Goal: Information Seeking & Learning: Find specific fact

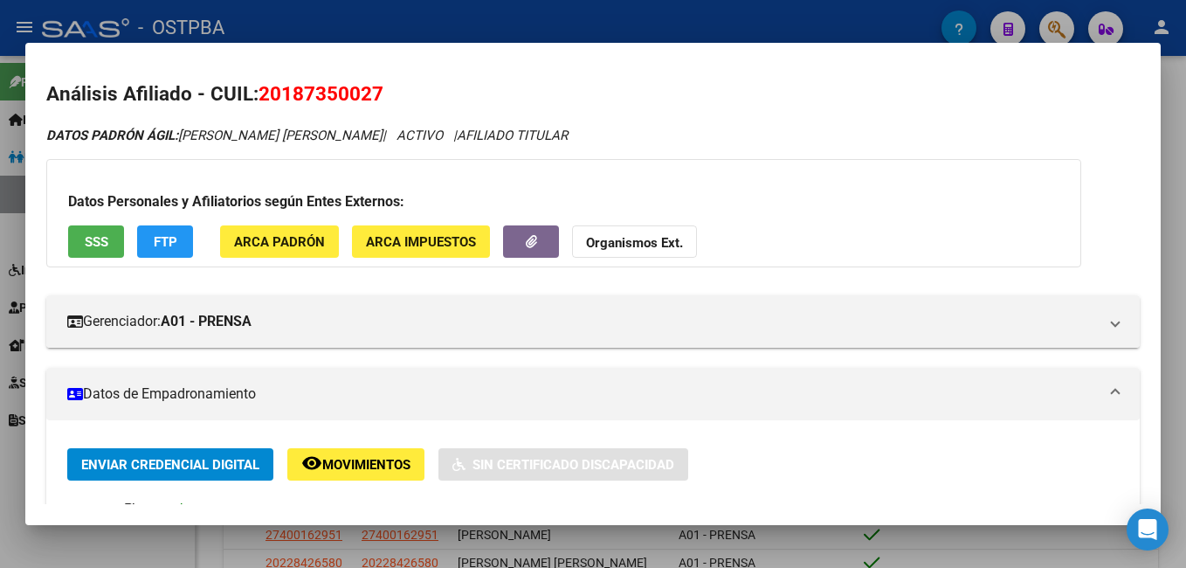
scroll to position [262, 0]
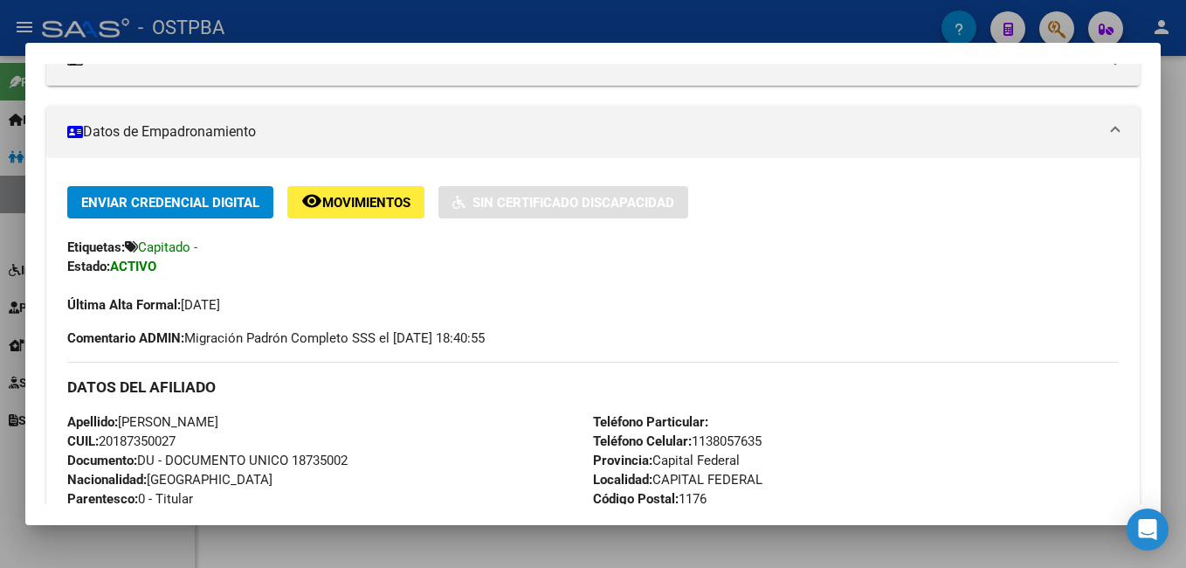
click at [1174, 168] on div at bounding box center [593, 284] width 1186 height 568
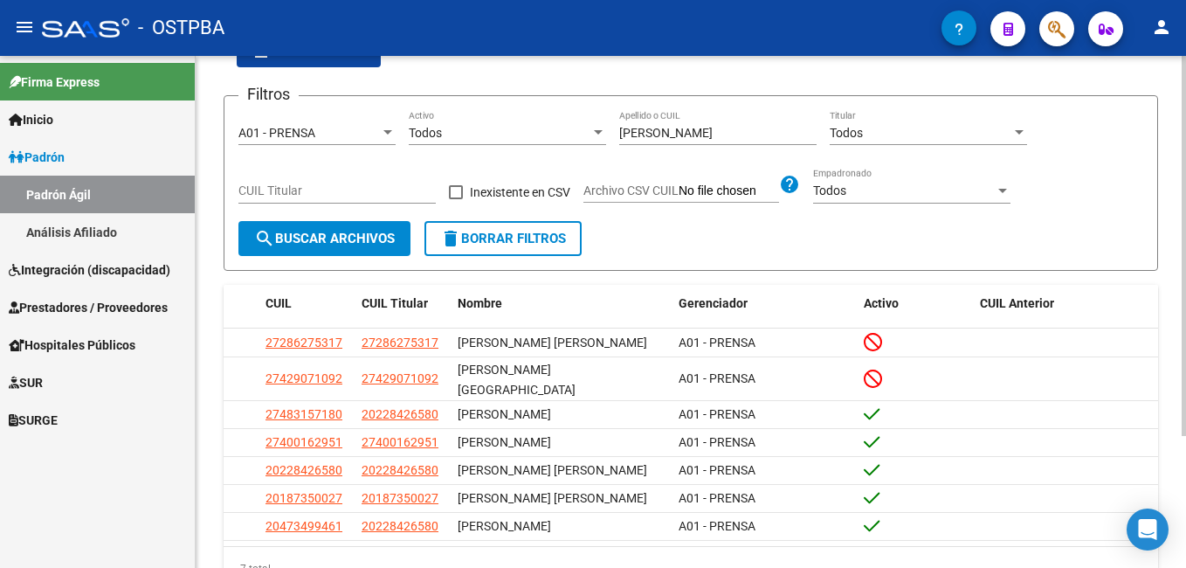
scroll to position [0, 0]
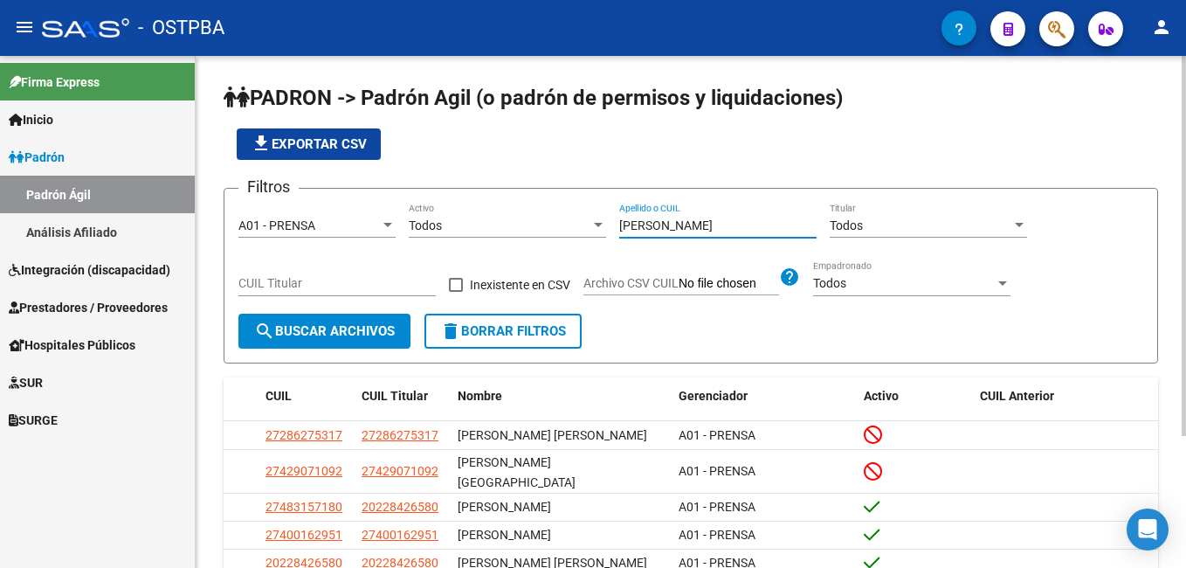
drag, startPoint x: 694, startPoint y: 230, endPoint x: 557, endPoint y: 222, distance: 136.5
click at [557, 222] on div "Filtros A01 - PRENSA Seleccionar Gerenciador Todos Activo muller Apellido o CUI…" at bounding box center [690, 258] width 905 height 111
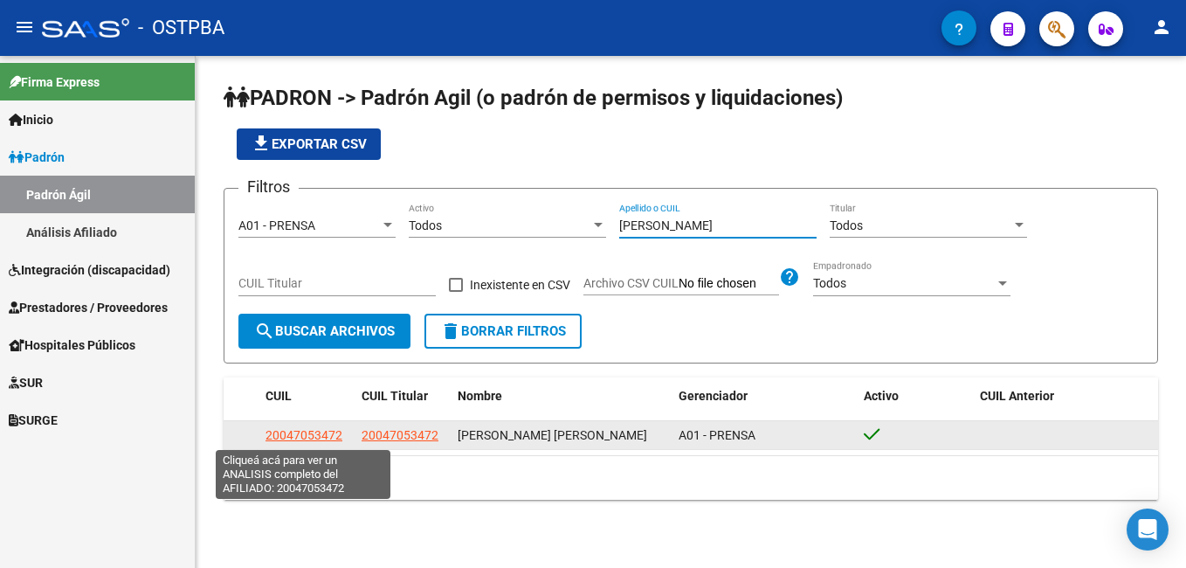
type input "yelpo"
click at [306, 436] on span "20047053472" at bounding box center [304, 435] width 77 height 14
type textarea "20047053472"
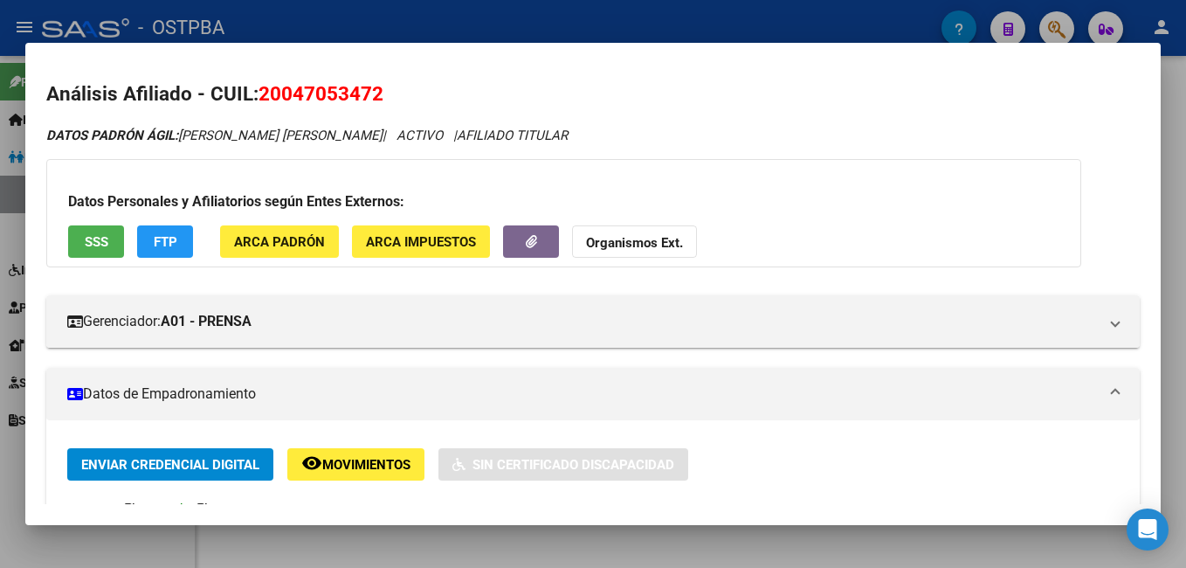
click at [519, 22] on div at bounding box center [593, 284] width 1186 height 568
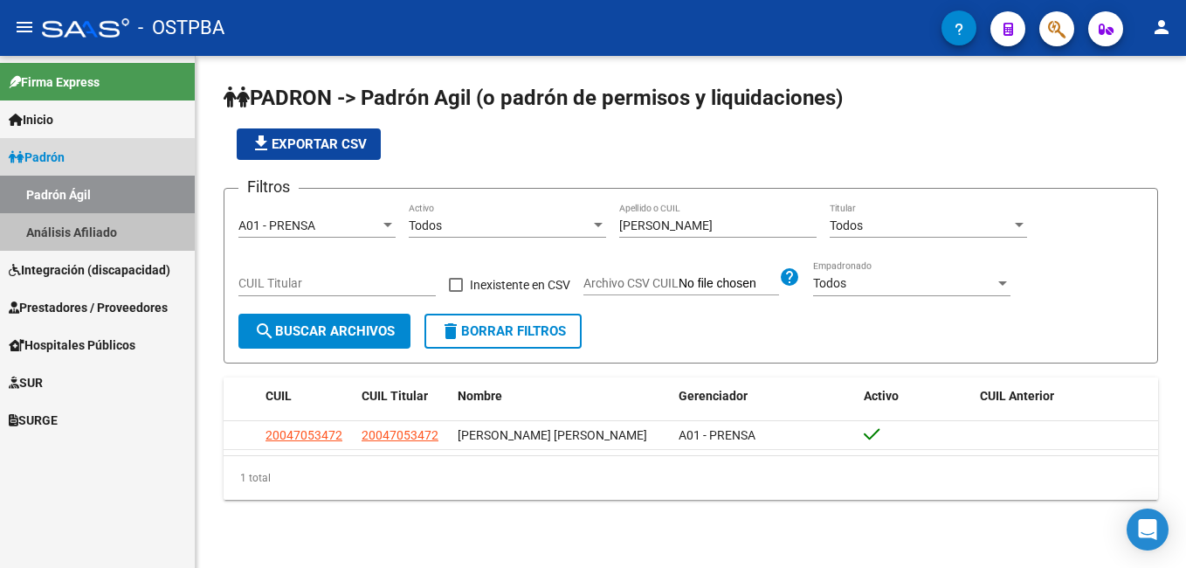
click at [94, 232] on link "Análisis Afiliado" at bounding box center [97, 232] width 195 height 38
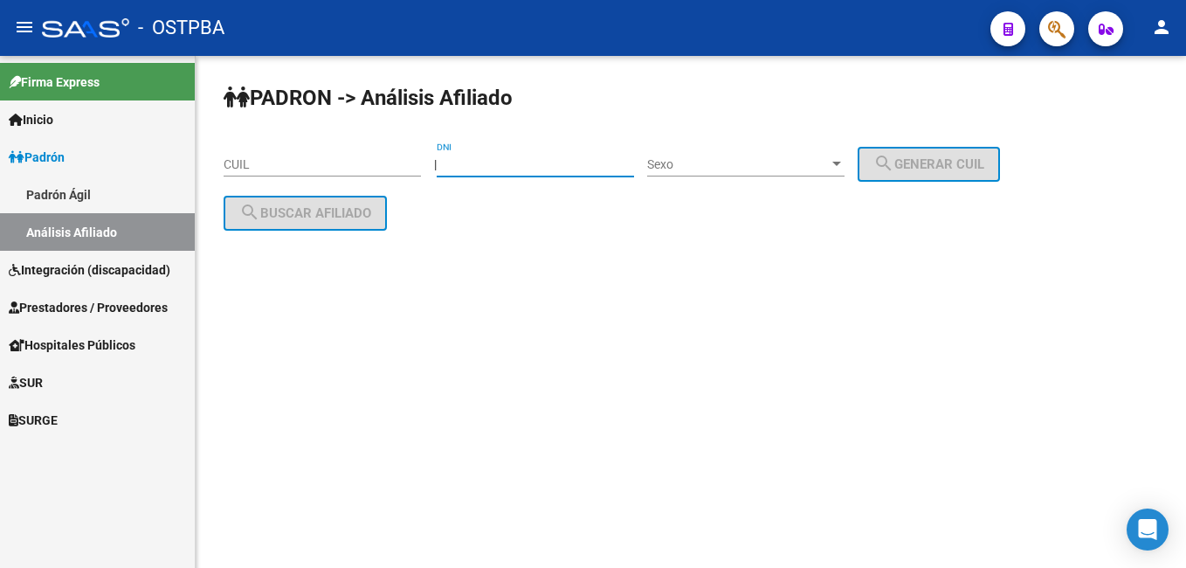
click at [572, 171] on input "DNI" at bounding box center [535, 164] width 197 height 15
type input "37233466"
click at [841, 165] on div at bounding box center [837, 164] width 9 height 4
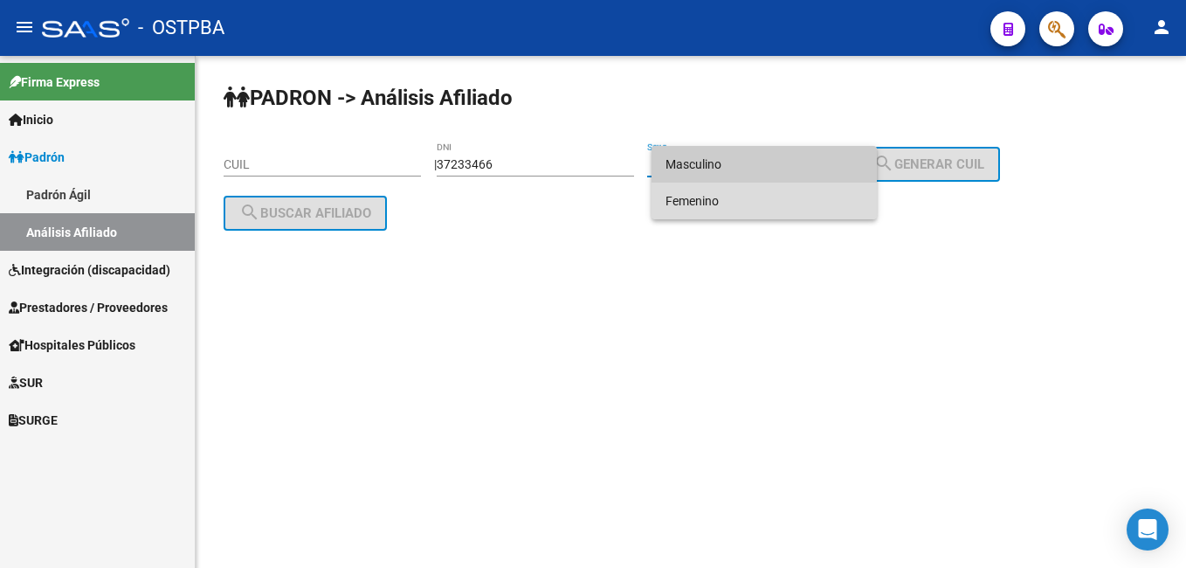
click at [729, 196] on span "Femenino" at bounding box center [764, 201] width 197 height 37
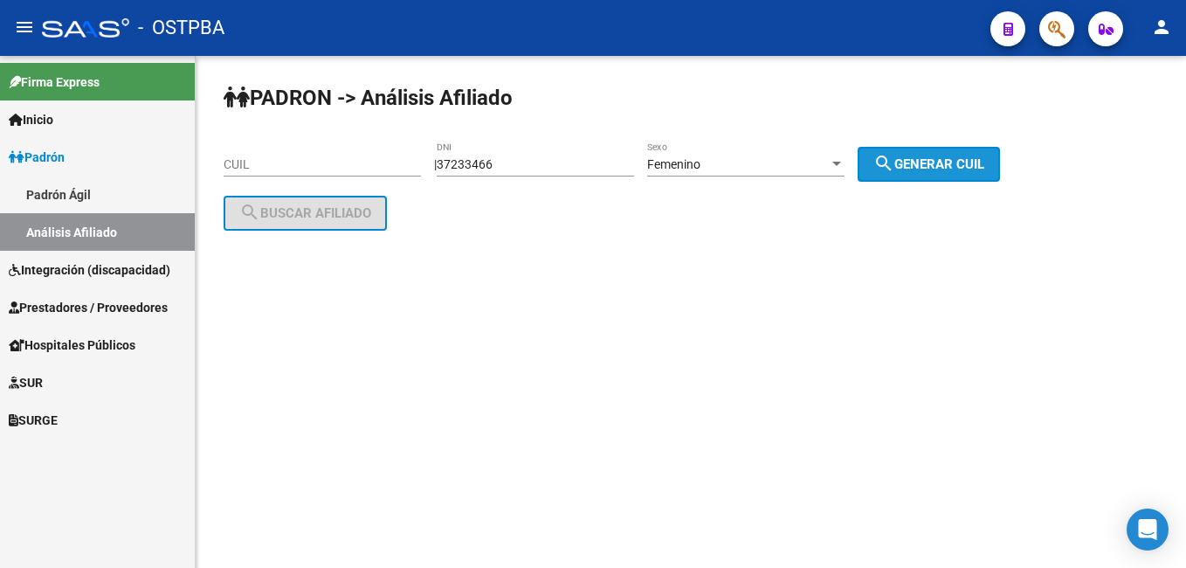
click at [944, 169] on span "search Generar CUIL" at bounding box center [929, 164] width 111 height 16
type input "27-37233466-0"
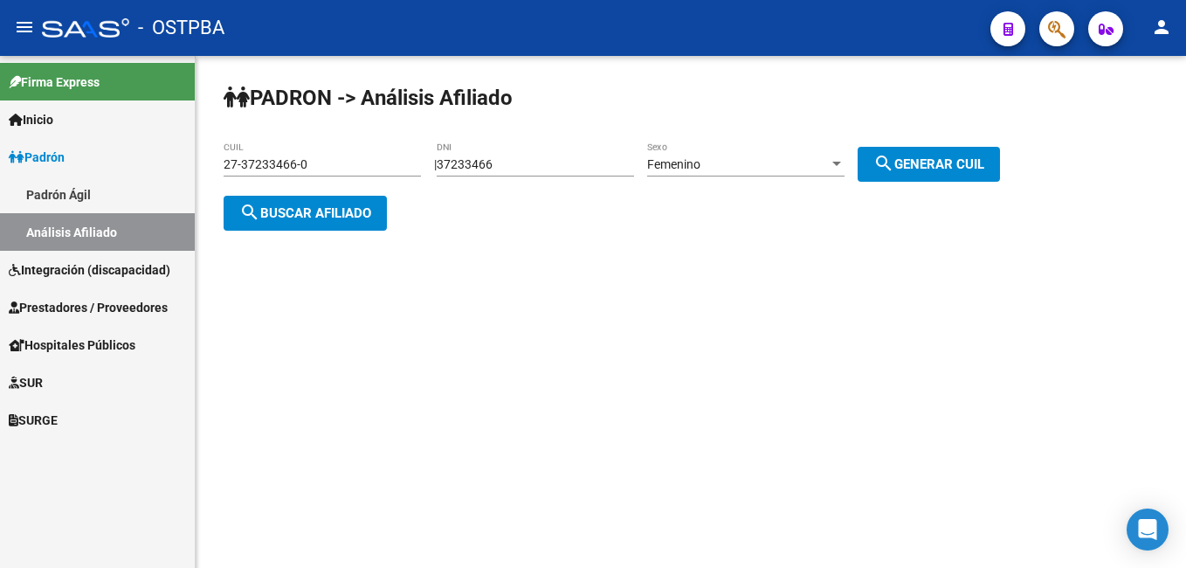
click at [358, 206] on span "search Buscar afiliado" at bounding box center [305, 213] width 132 height 16
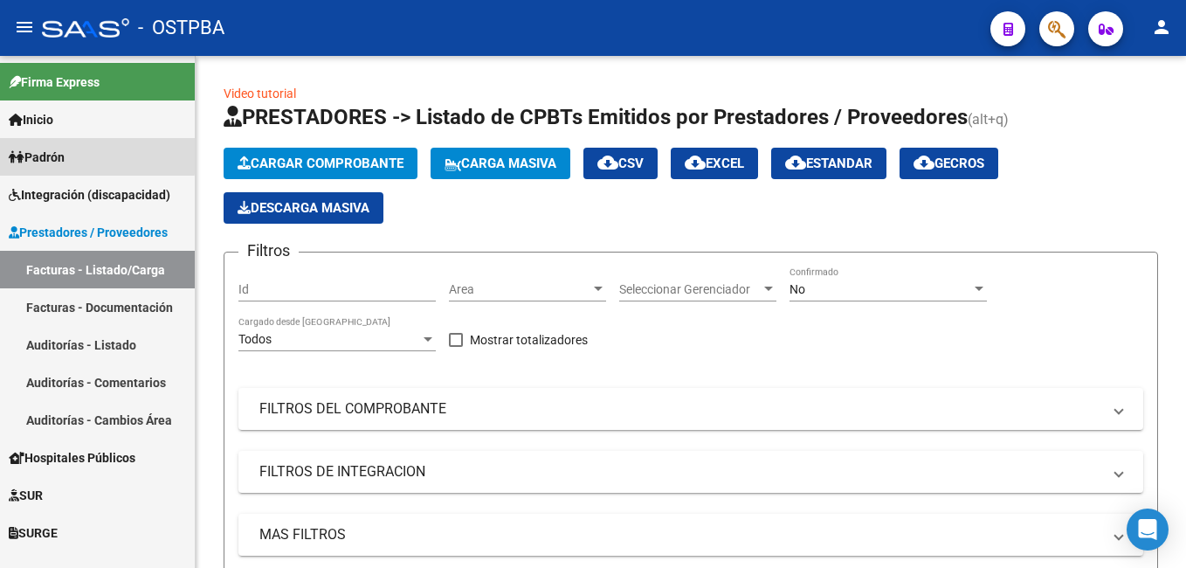
click at [81, 155] on link "Padrón" at bounding box center [97, 157] width 195 height 38
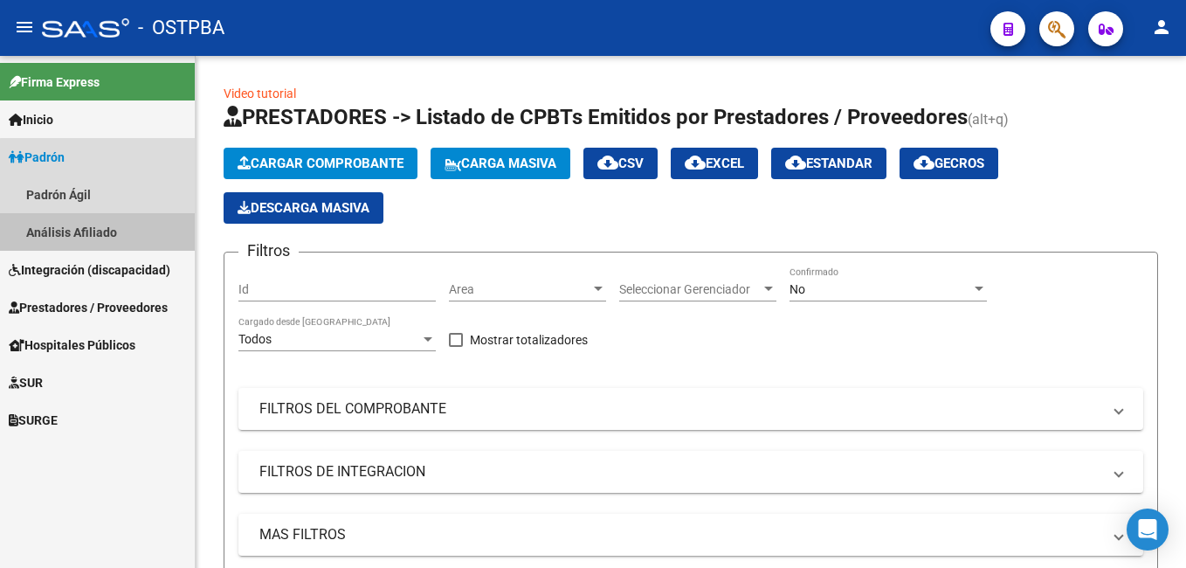
click at [121, 232] on link "Análisis Afiliado" at bounding box center [97, 232] width 195 height 38
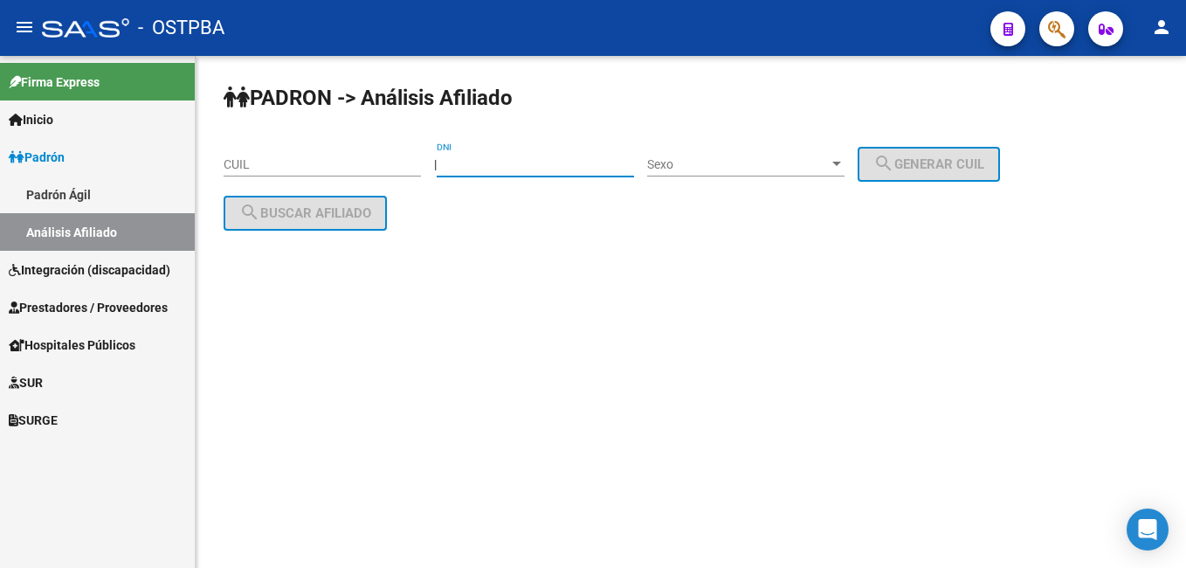
click at [527, 161] on input "DNI" at bounding box center [535, 164] width 197 height 15
type input "33413396"
click at [845, 161] on div at bounding box center [837, 164] width 16 height 14
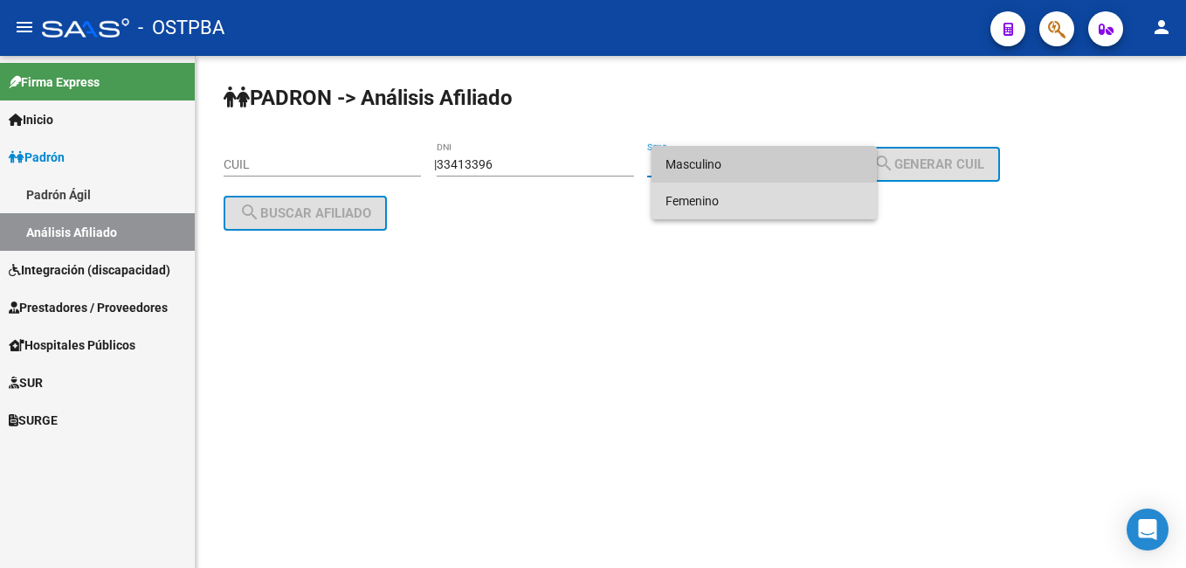
click at [724, 201] on span "Femenino" at bounding box center [764, 201] width 197 height 37
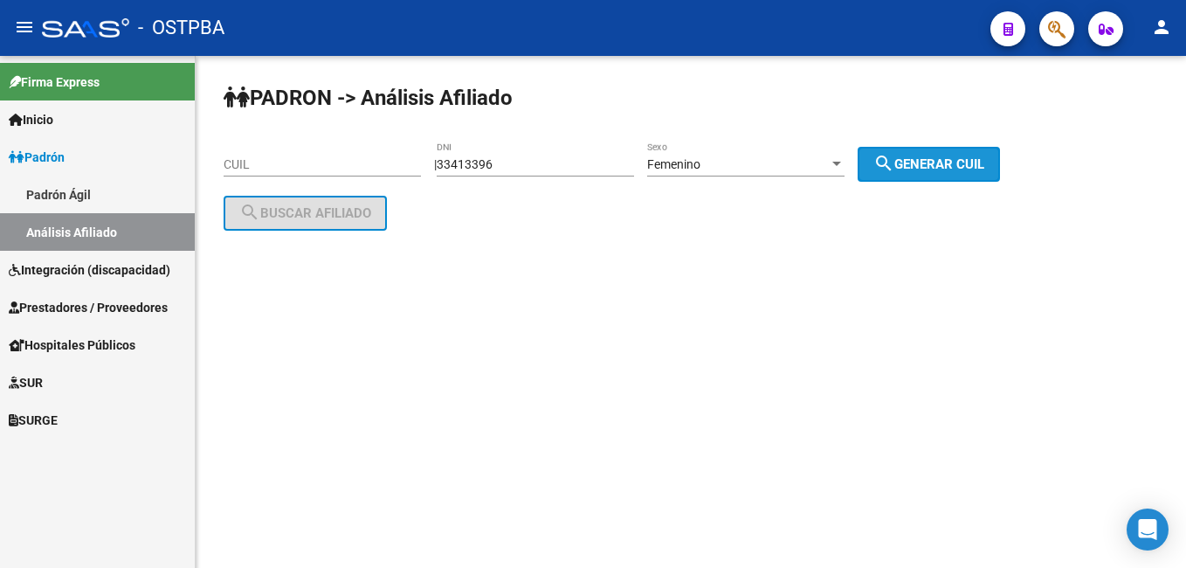
click at [960, 163] on span "search Generar CUIL" at bounding box center [929, 164] width 111 height 16
type input "27-33413396-1"
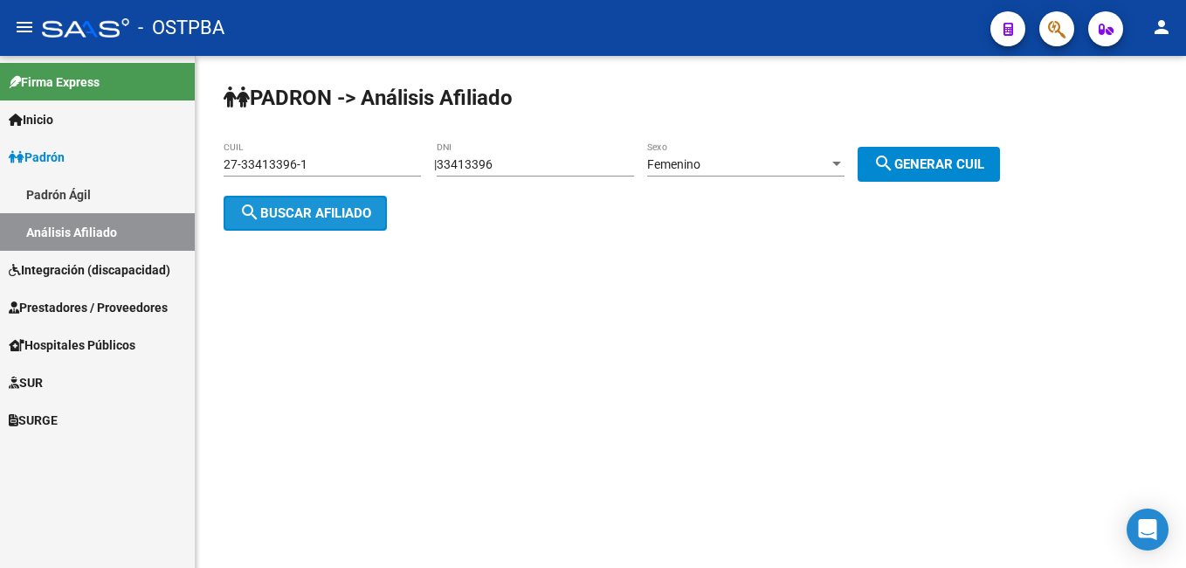
click at [326, 211] on span "search Buscar afiliado" at bounding box center [305, 213] width 132 height 16
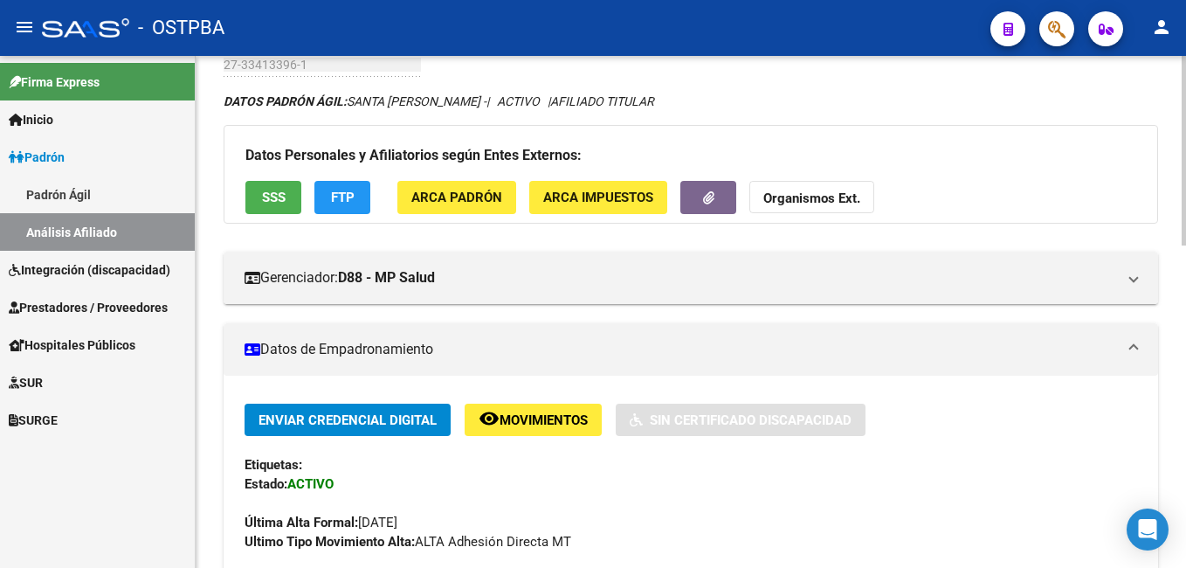
scroll to position [87, 0]
